Goal: Task Accomplishment & Management: Use online tool/utility

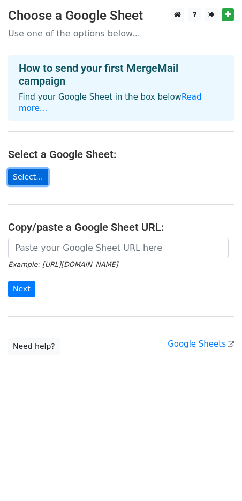
click at [33, 169] on link "Select..." at bounding box center [28, 177] width 40 height 17
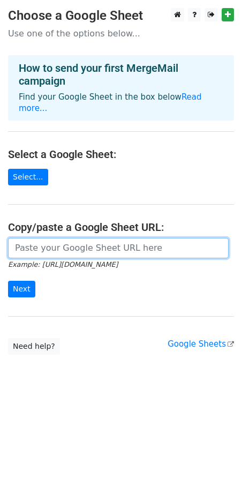
click at [26, 238] on input "url" at bounding box center [118, 248] width 221 height 20
paste input "https://docs.google.com/spreadsheets/d/1-cJqKZ3VXpDumxMffD0kp2h0i_I4WJ0qJSlCOEr…"
type input "https://docs.google.com/spreadsheets/d/1-cJqKZ3VXpDumxMffD0kp2h0i_I4WJ0qJSlCOEr…"
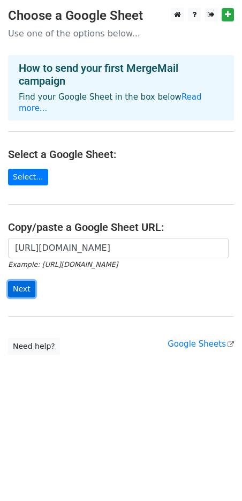
scroll to position [0, 0]
click at [18, 281] on input "Next" at bounding box center [21, 289] width 27 height 17
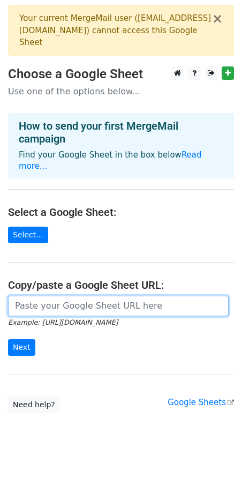
click at [72, 296] on input "url" at bounding box center [118, 306] width 221 height 20
paste input "https://docs.google.com/spreadsheets/d/1-cJqKZ3VXpDumxMffD0kp2h0i_I4WJ0qJSlCOEr…"
type input "https://docs.google.com/spreadsheets/d/1-cJqKZ3VXpDumxMffD0kp2h0i_I4WJ0qJSlCOEr…"
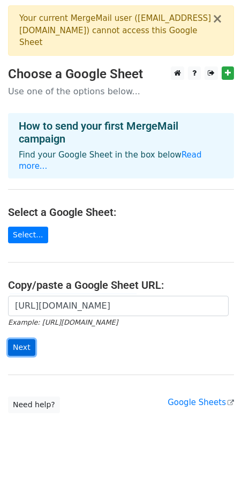
scroll to position [0, 0]
click at [18, 339] on input "Next" at bounding box center [21, 347] width 27 height 17
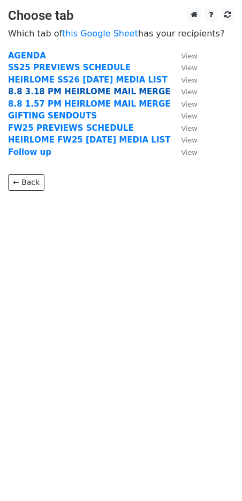
click at [32, 92] on strong "8.8 3.18 PM HEIRLOME MAIL MERGE" at bounding box center [89, 92] width 162 height 10
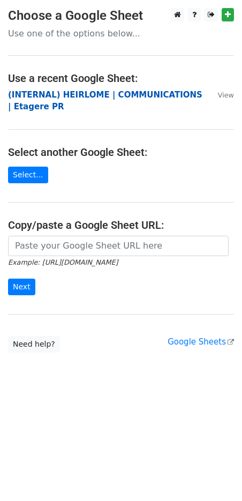
click at [55, 99] on strong "(INTERNAL) HEIRLOME | COMMUNICATIONS | Etagere PR" at bounding box center [105, 101] width 194 height 22
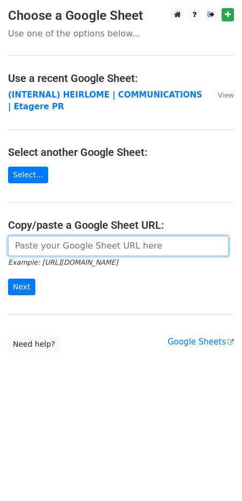
click at [25, 247] on input "url" at bounding box center [118, 246] width 221 height 20
paste input "https://docs.google.com/spreadsheets/d/1si4rDHh_JybRXpreQxxqZGCKsogcyUpCdpc5nZ-…"
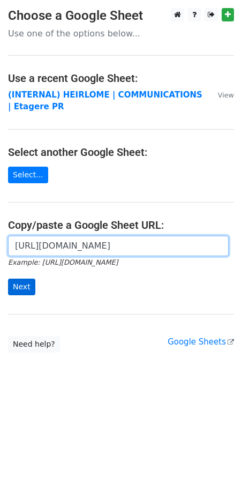
type input "https://docs.google.com/spreadsheets/d/1si4rDHh_JybRXpreQxxqZGCKsogcyUpCdpc5nZ-…"
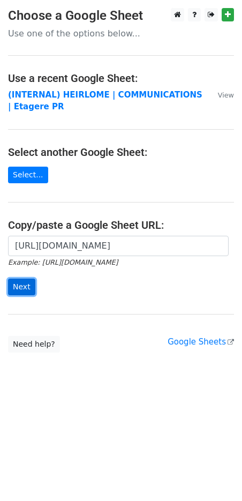
scroll to position [0, 0]
click at [20, 291] on input "Next" at bounding box center [21, 287] width 27 height 17
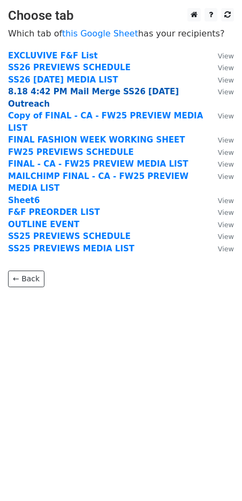
click at [43, 89] on strong "8.18 4:42 PM Mail Merge SS26 Press Day Outreach" at bounding box center [93, 98] width 171 height 22
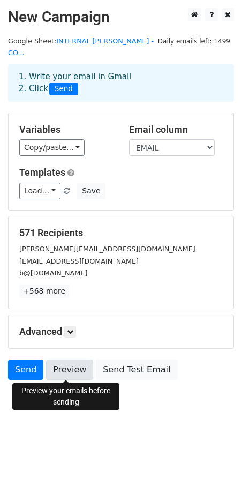
click at [58, 366] on link "Preview" at bounding box center [69, 369] width 47 height 20
click at [71, 367] on link "Preview" at bounding box center [69, 369] width 47 height 20
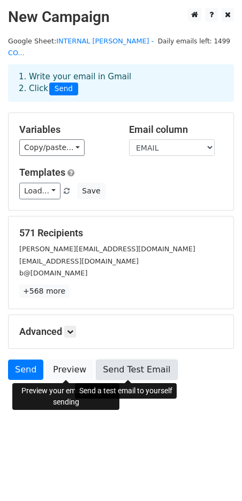
click at [126, 367] on link "Send Test Email" at bounding box center [136, 369] width 81 height 20
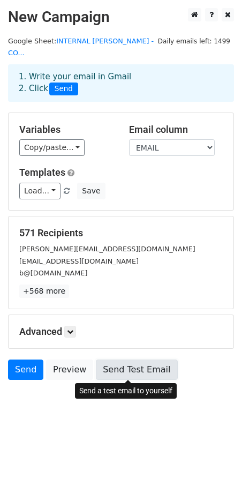
click at [110, 367] on link "Send Test Email" at bounding box center [136, 369] width 81 height 20
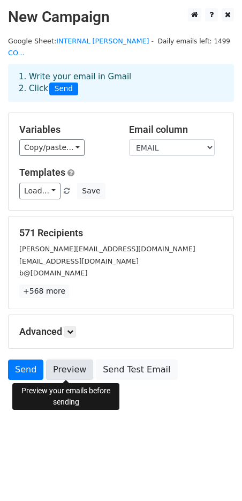
click at [61, 373] on link "Preview" at bounding box center [69, 369] width 47 height 20
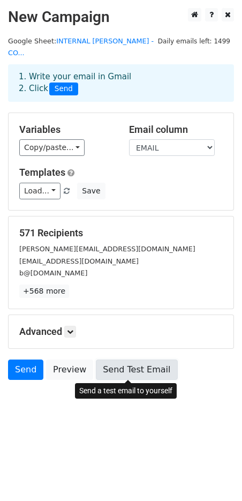
click at [147, 372] on link "Send Test Email" at bounding box center [136, 369] width 81 height 20
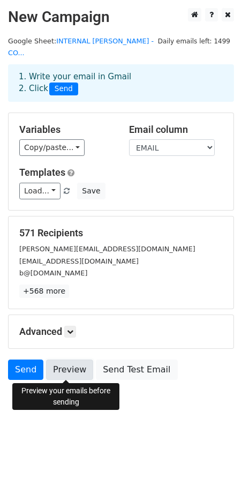
click at [71, 373] on link "Preview" at bounding box center [69, 369] width 47 height 20
click at [71, 368] on link "Preview" at bounding box center [69, 369] width 47 height 20
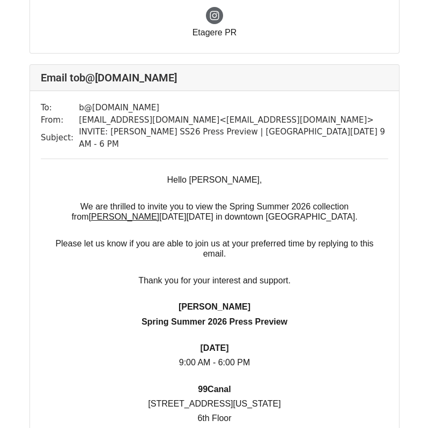
scroll to position [966, 0]
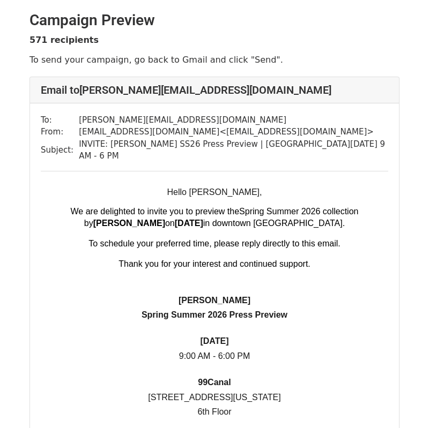
scroll to position [56, 0]
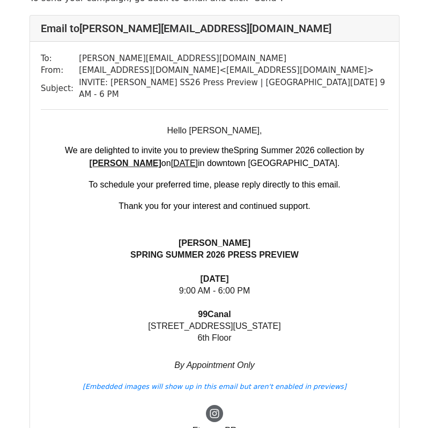
scroll to position [161, 0]
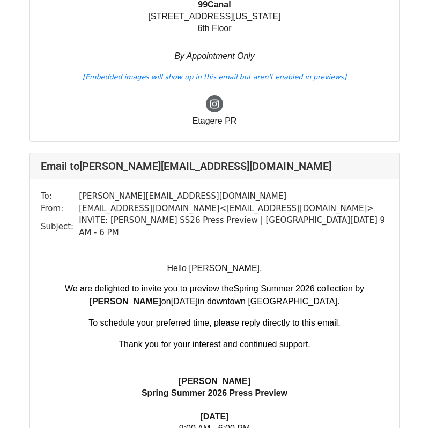
scroll to position [3953, 0]
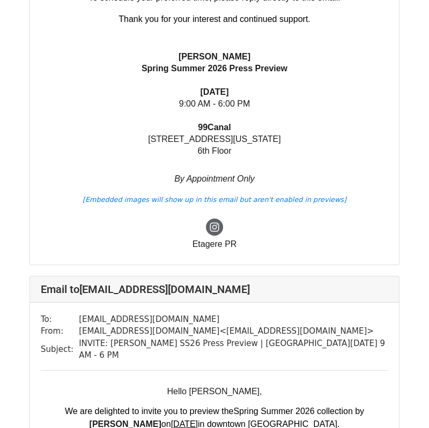
scroll to position [18621, 0]
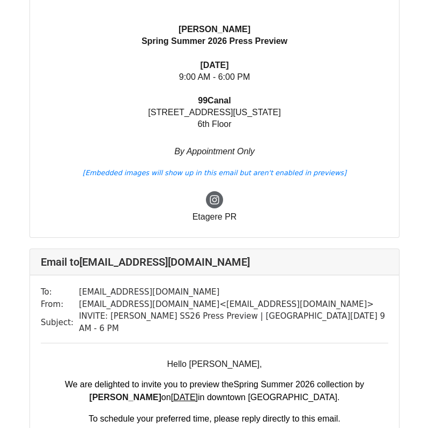
scroll to position [0, 0]
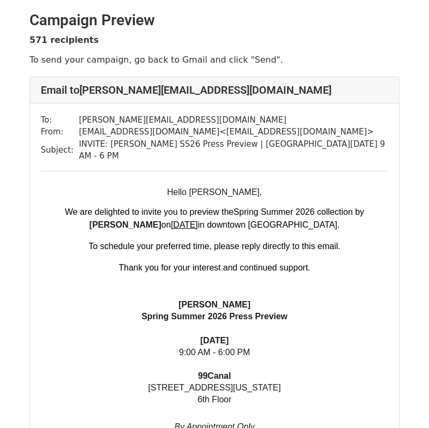
click at [220, 191] on td "Hello [PERSON_NAME], We are delighted to invite you to preview the Spring Summe…" at bounding box center [214, 309] width 325 height 245
